Goal: Information Seeking & Learning: Learn about a topic

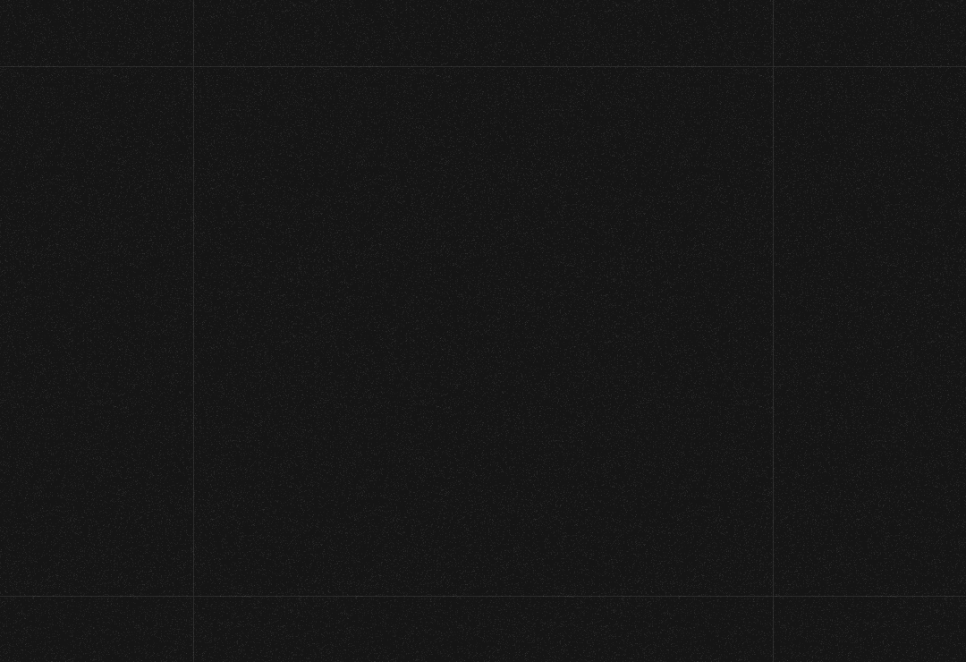
scroll to position [63, 0]
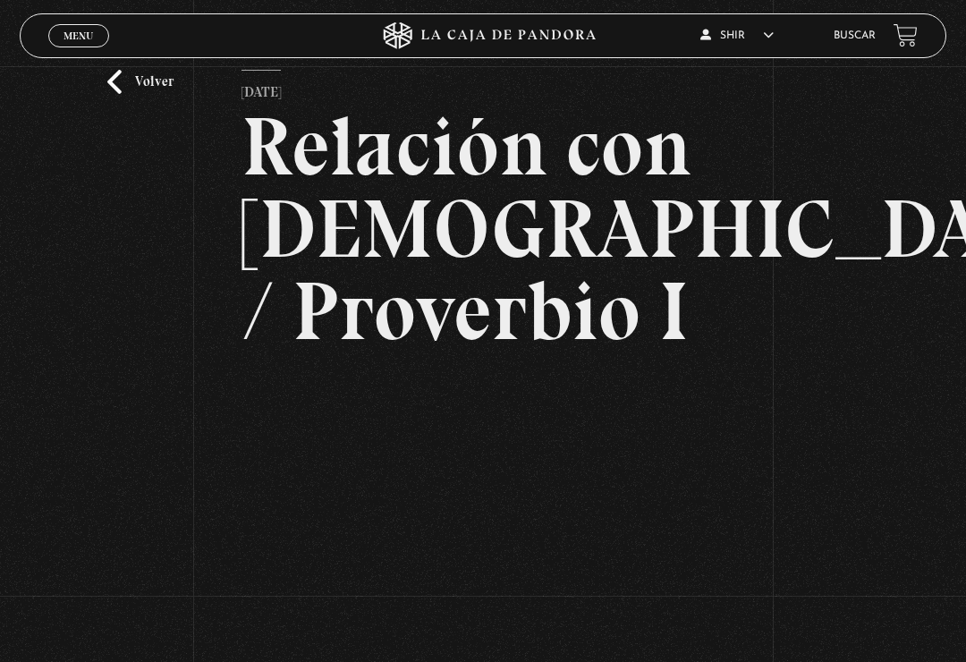
click at [545, 263] on h2 "Relación con [DEMOGRAPHIC_DATA] / Proverbio I" at bounding box center [482, 229] width 482 height 247
click at [117, 89] on link "Volver" at bounding box center [140, 82] width 66 height 24
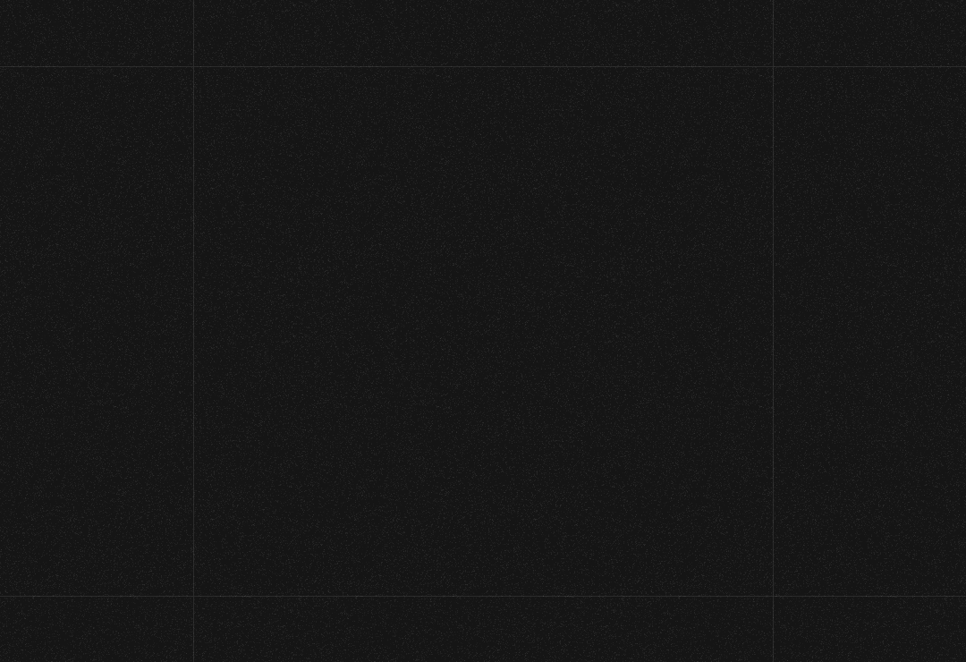
scroll to position [308, 0]
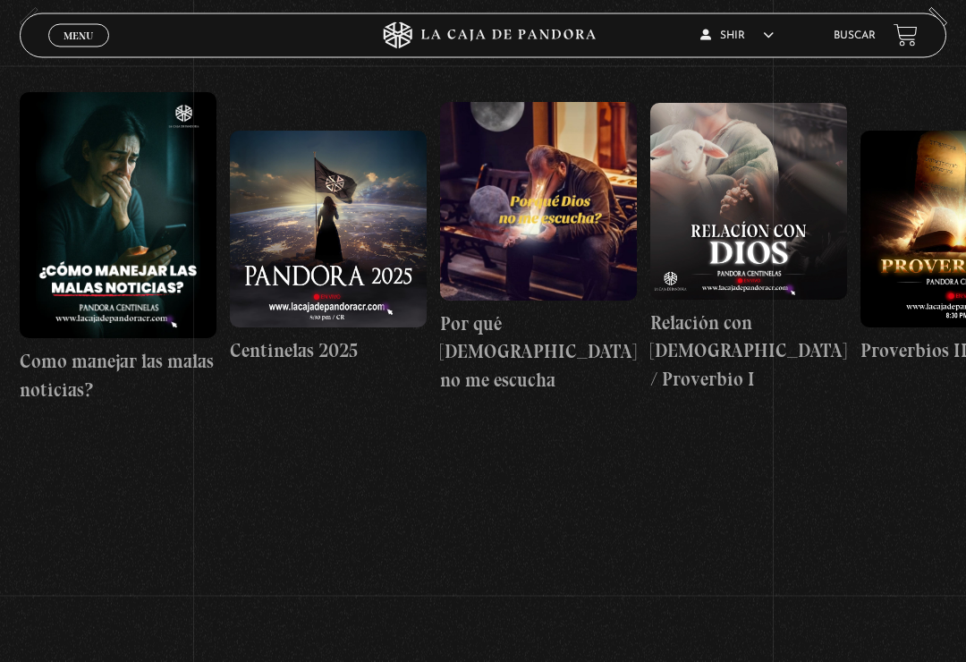
click at [76, 30] on span "Menu" at bounding box center [78, 35] width 30 height 11
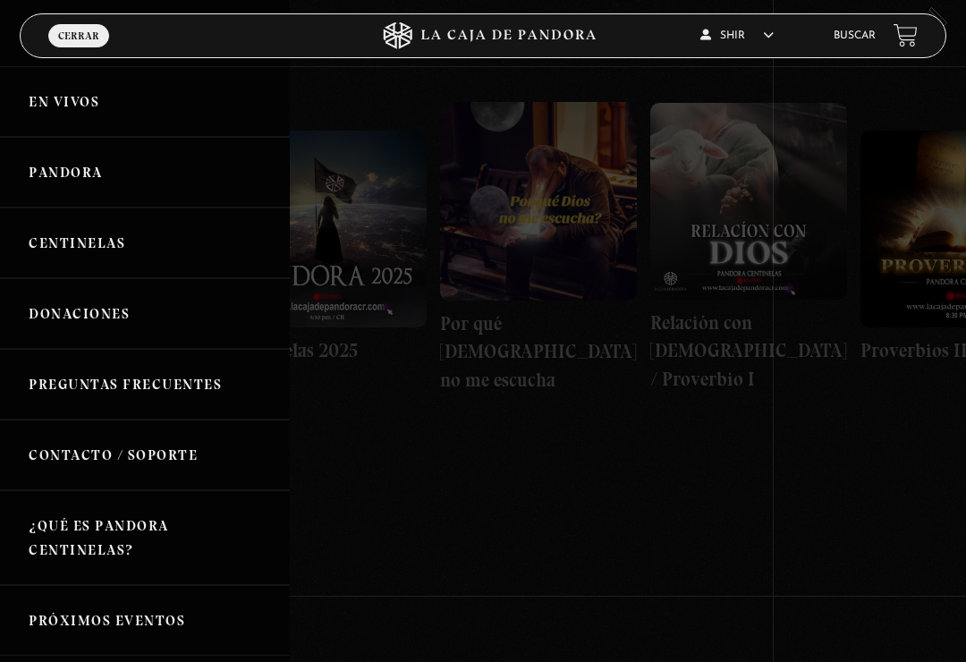
click at [72, 235] on link "Centinelas" at bounding box center [145, 242] width 290 height 71
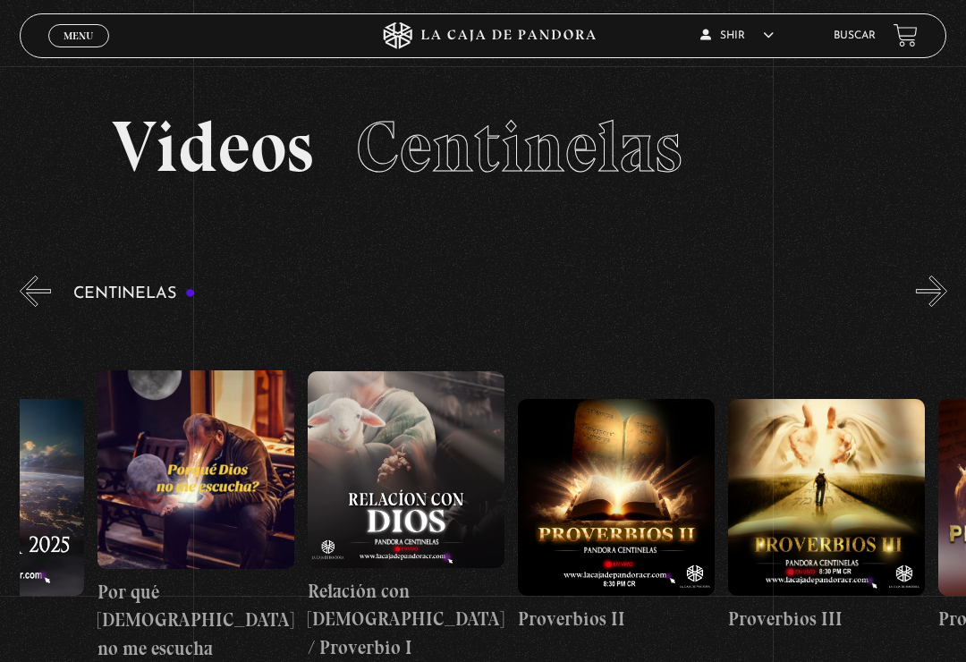
scroll to position [0, 356]
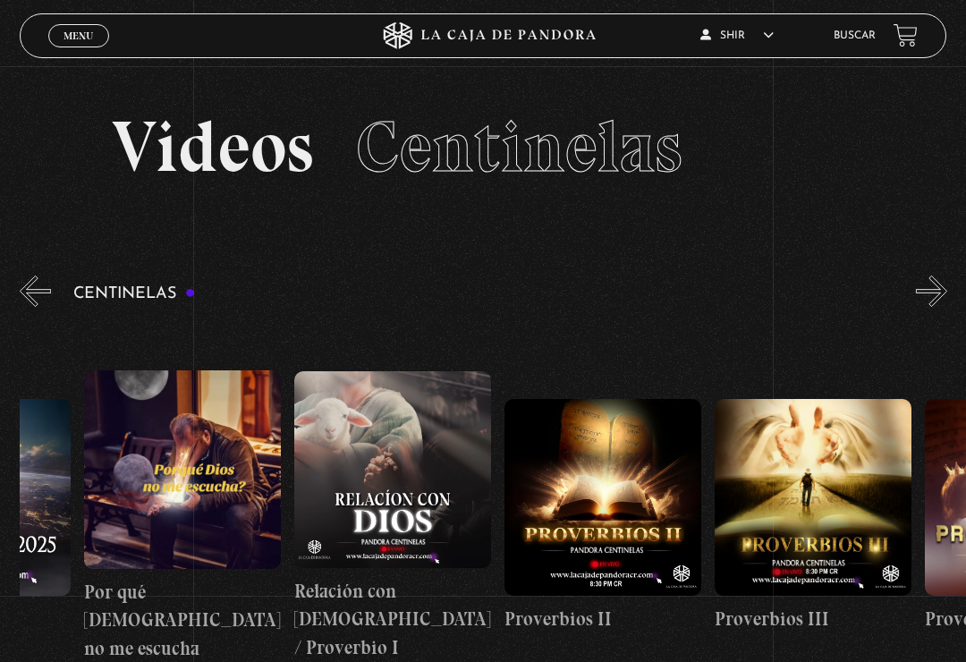
click at [620, 460] on figure at bounding box center [602, 497] width 197 height 197
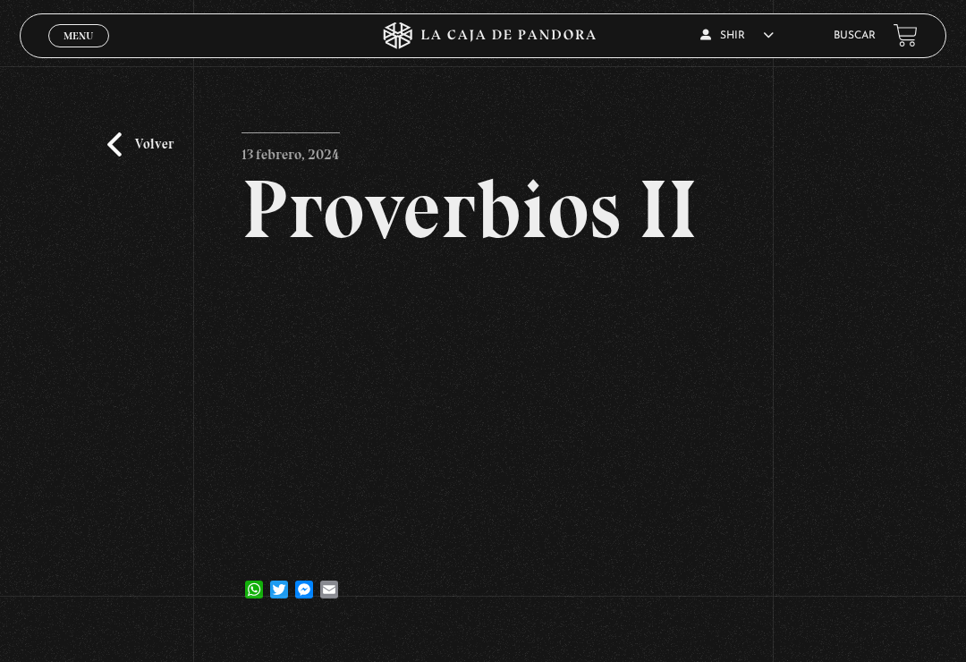
click at [198, 409] on div "Volver 13 febrero, 2024 Proverbios II WhatsApp Twitter Messenger Email" at bounding box center [483, 348] width 966 height 564
